Goal: Information Seeking & Learning: Find contact information

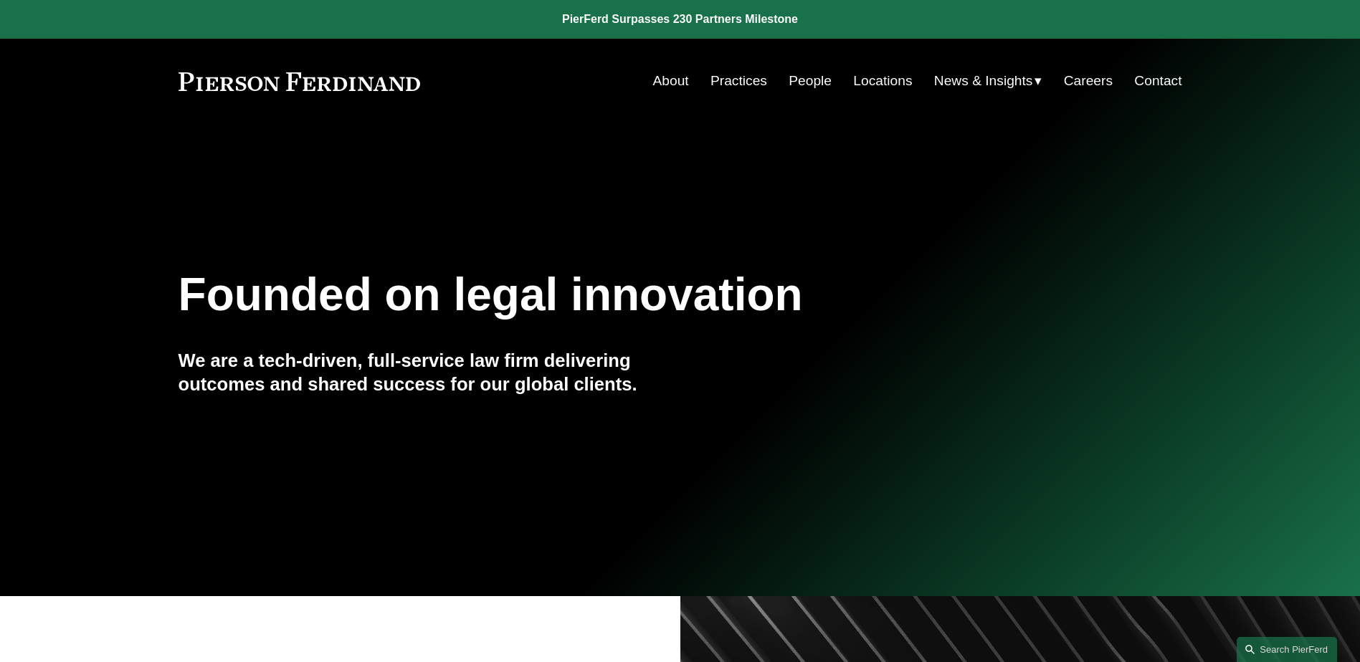
click at [804, 75] on link "People" at bounding box center [810, 80] width 43 height 27
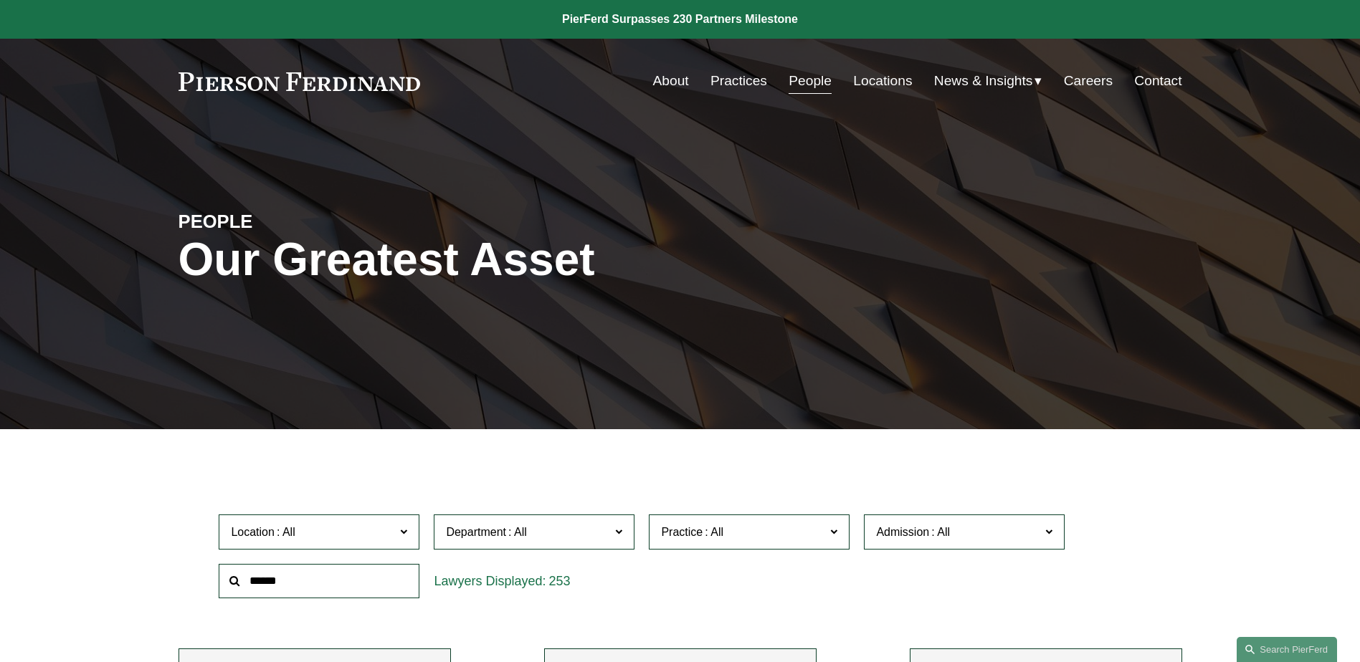
click at [353, 581] on input "text" at bounding box center [319, 581] width 201 height 35
type input "****"
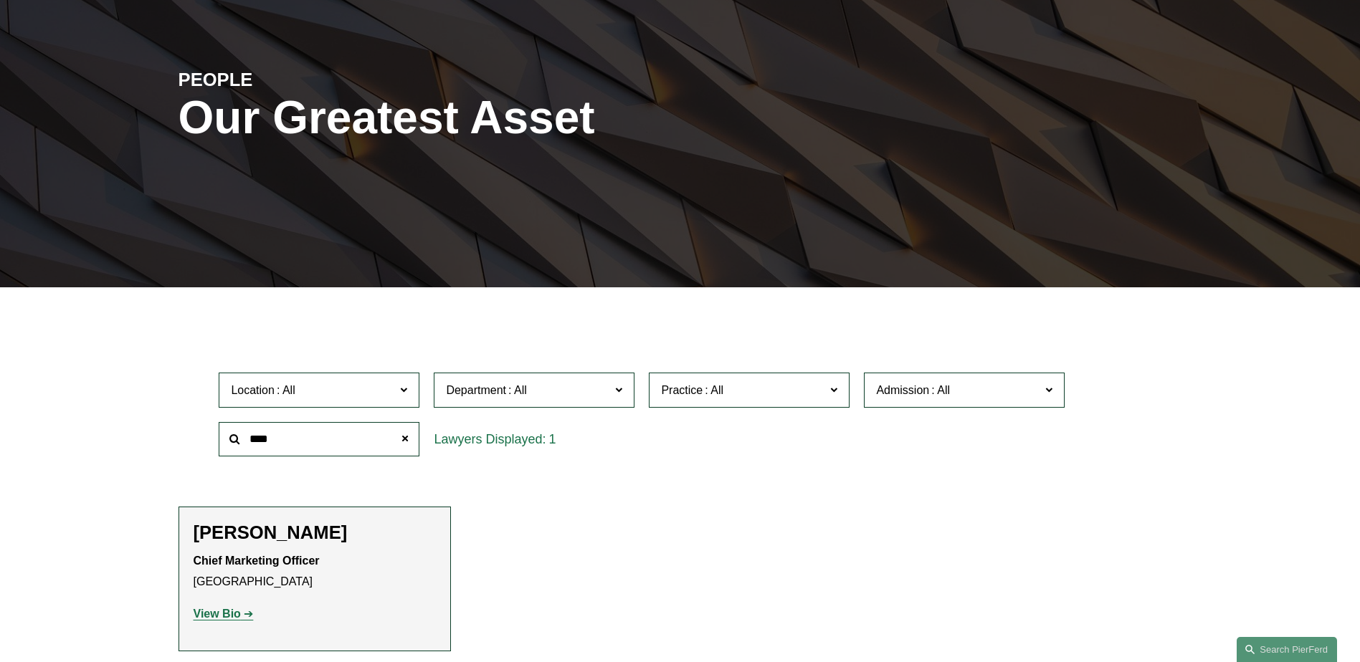
scroll to position [287, 0]
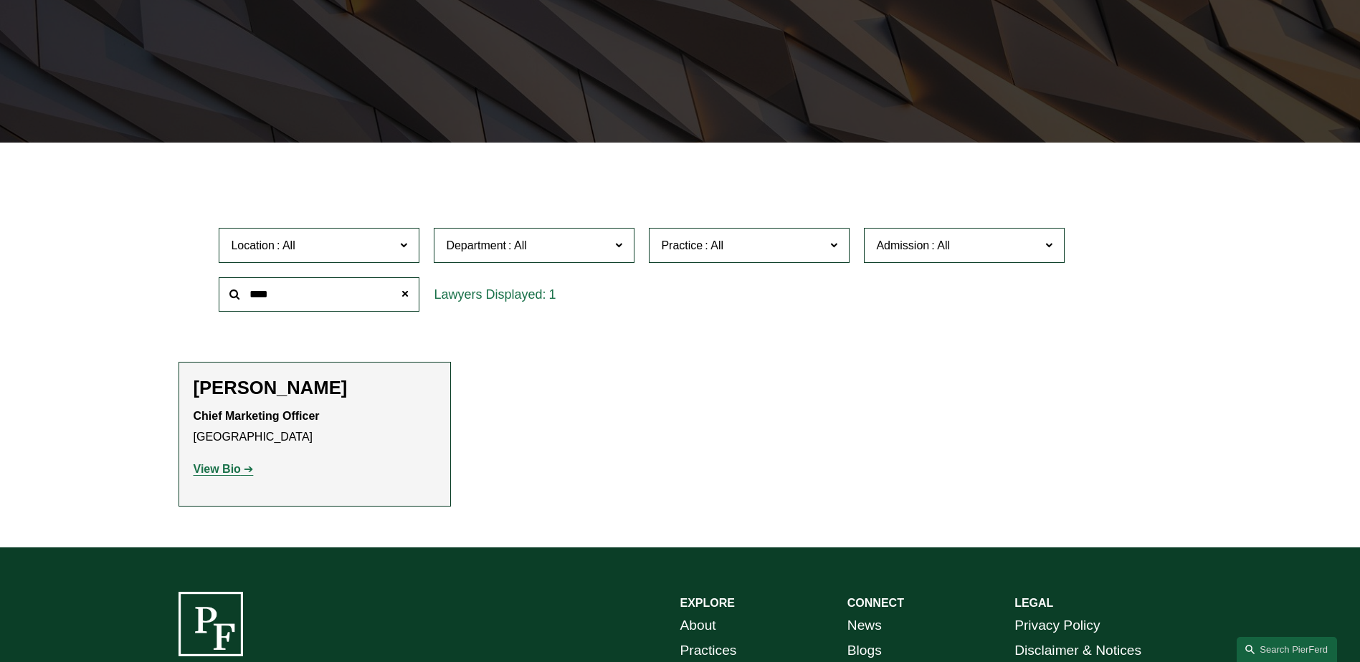
click at [241, 472] on link "View Bio" at bounding box center [224, 469] width 60 height 12
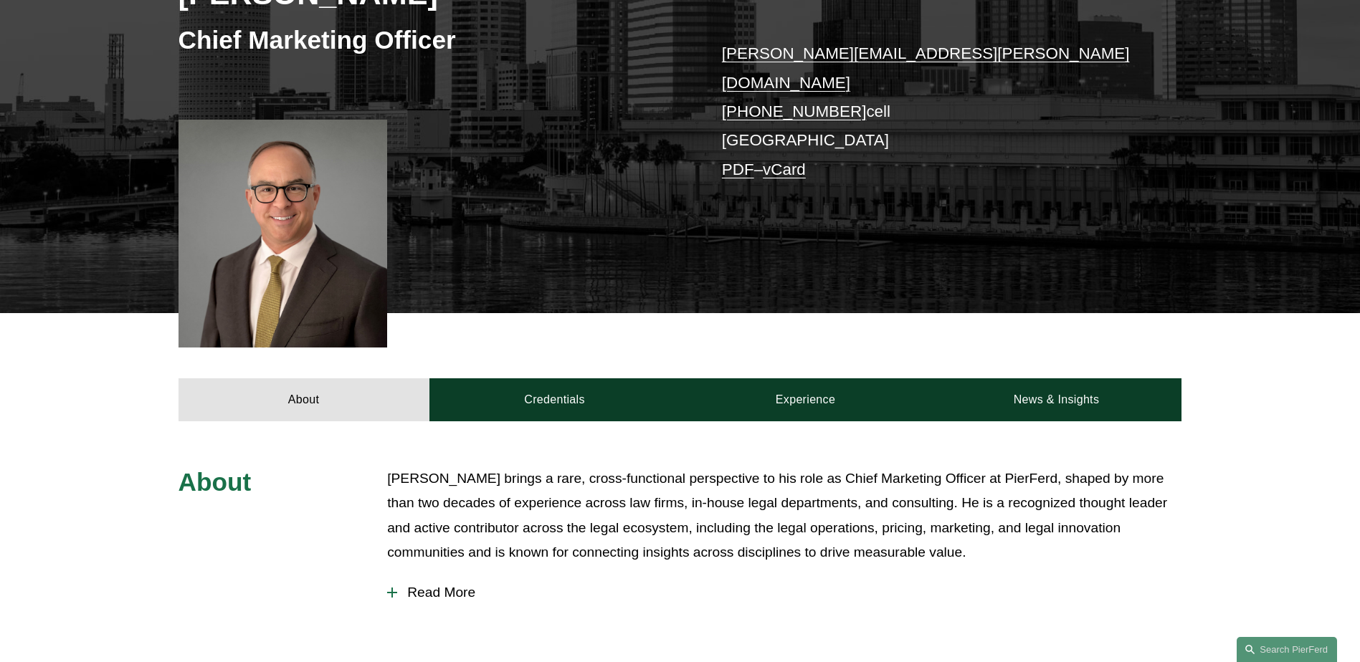
scroll to position [430, 0]
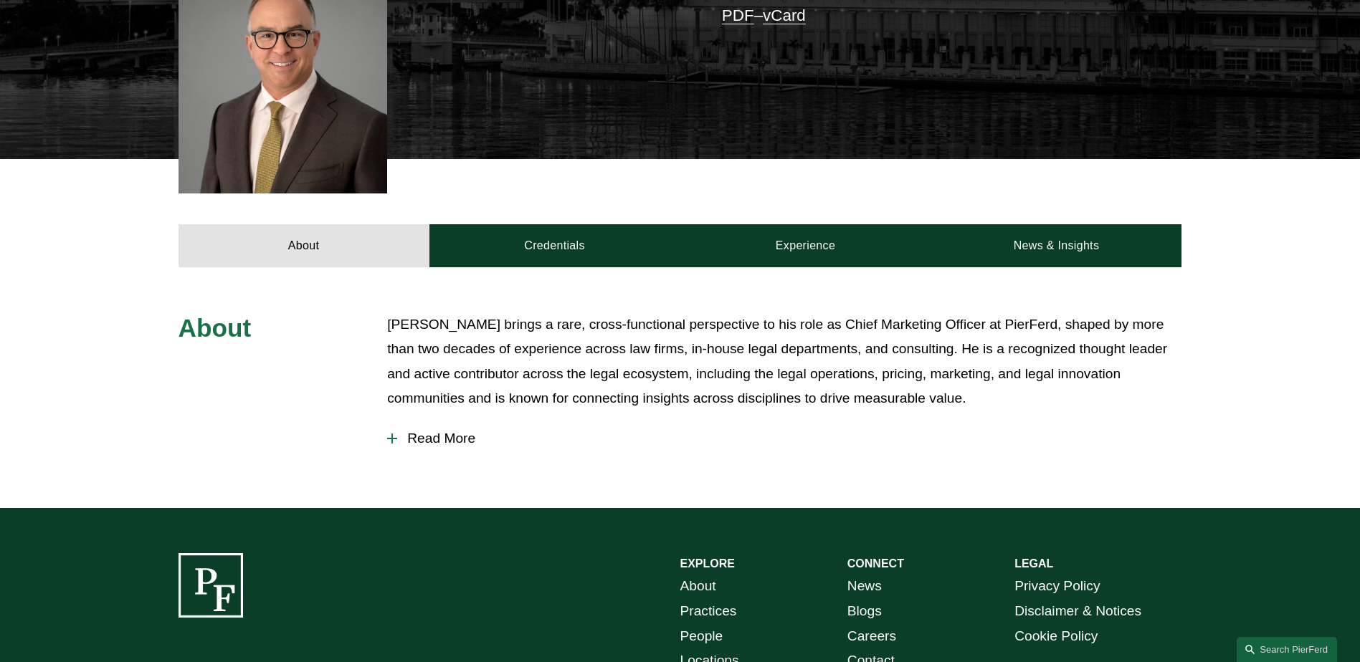
click at [399, 431] on span "Read More" at bounding box center [789, 439] width 784 height 16
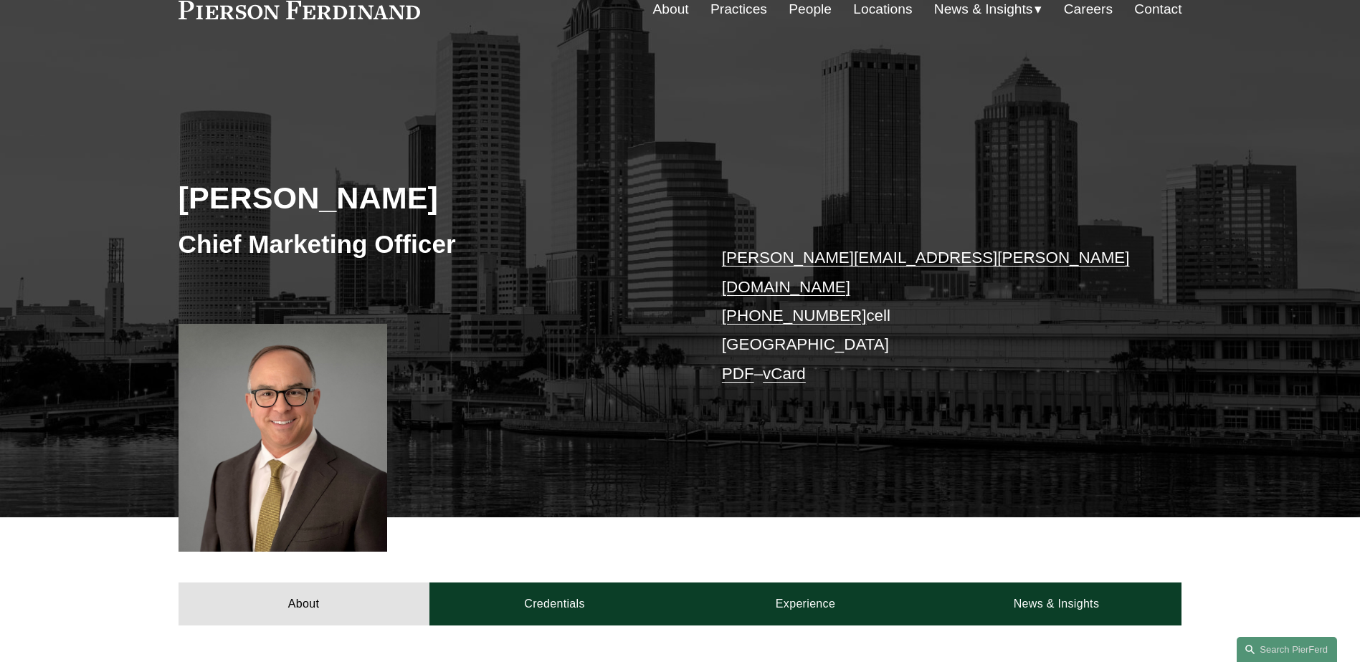
scroll to position [0, 0]
